Goal: Task Accomplishment & Management: Use online tool/utility

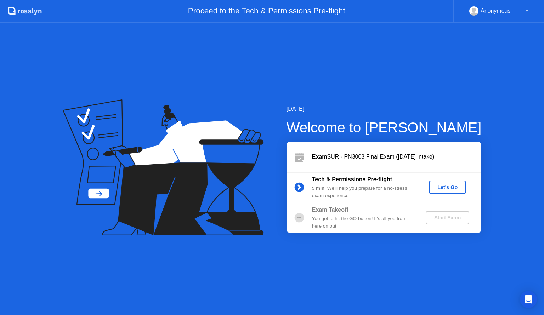
click at [453, 189] on div "Let's Go" at bounding box center [448, 188] width 32 height 6
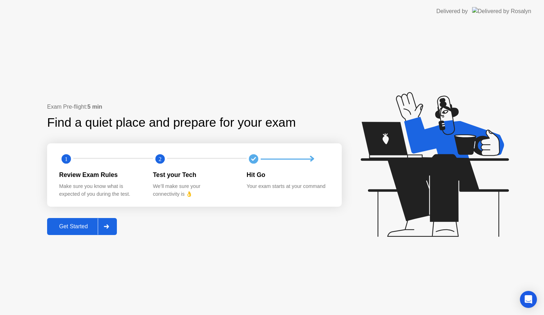
click at [71, 229] on div "Get Started" at bounding box center [73, 227] width 49 height 6
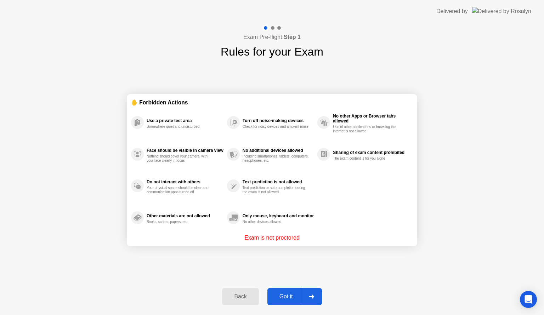
click at [295, 294] on div "Got it" at bounding box center [286, 297] width 33 height 6
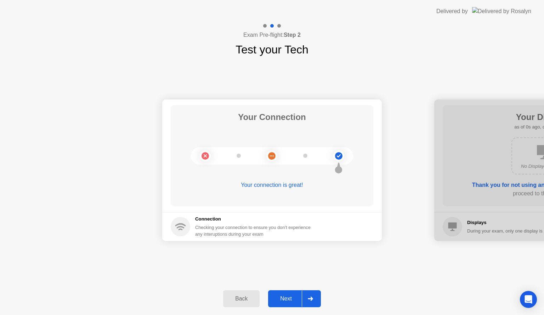
click at [290, 297] on div "Next" at bounding box center [286, 299] width 32 height 6
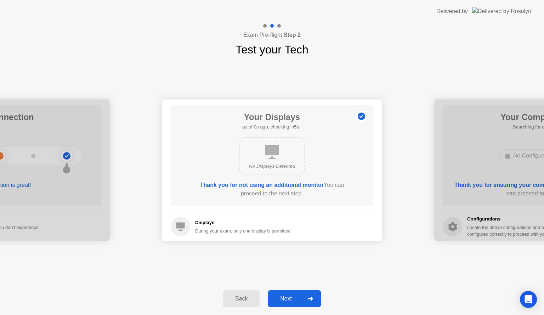
click at [290, 297] on div "Next" at bounding box center [286, 299] width 32 height 6
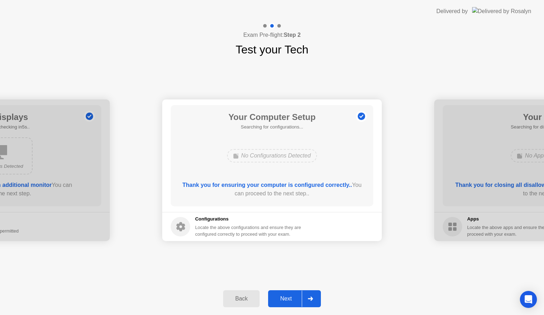
click at [290, 297] on div "Next" at bounding box center [286, 299] width 32 height 6
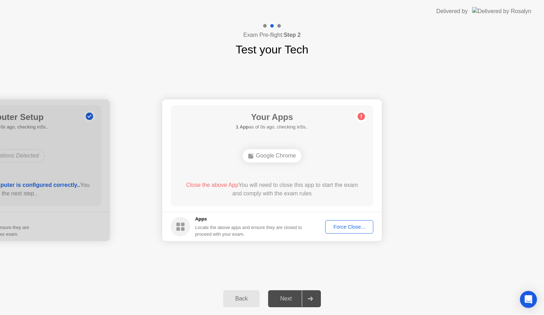
click at [290, 297] on div "Next" at bounding box center [286, 299] width 32 height 6
click at [336, 228] on div "Force Close..." at bounding box center [349, 227] width 43 height 6
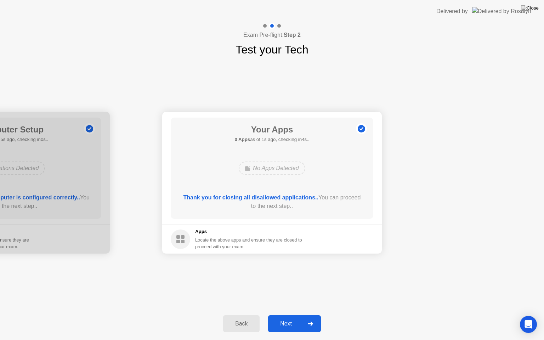
click at [285, 315] on div "Next" at bounding box center [286, 324] width 32 height 6
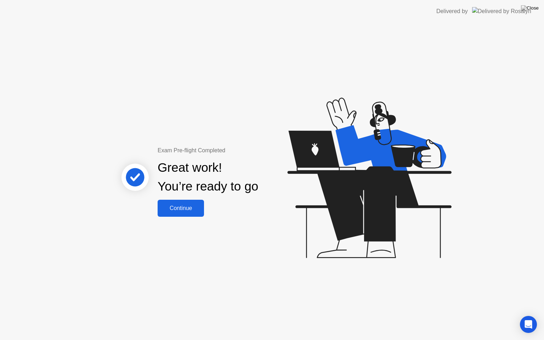
click at [184, 210] on div "Continue" at bounding box center [181, 208] width 42 height 6
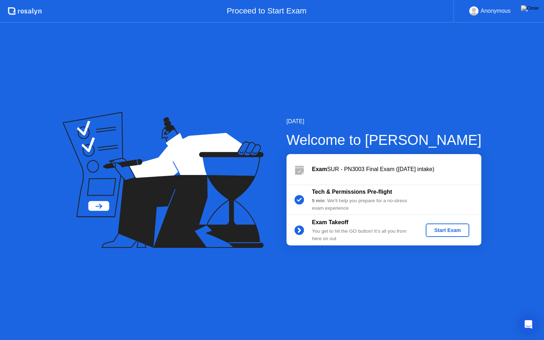
click at [441, 233] on div "Start Exam" at bounding box center [448, 231] width 38 height 6
